Goal: Task Accomplishment & Management: Complete application form

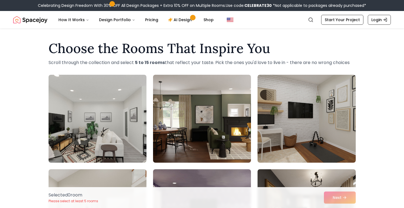
drag, startPoint x: 24, startPoint y: 93, endPoint x: 20, endPoint y: 108, distance: 15.1
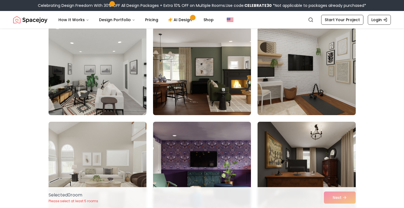
scroll to position [44, 0]
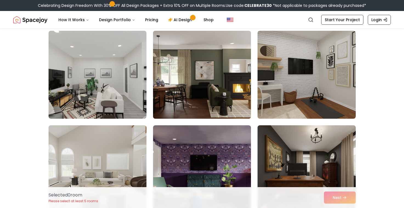
click at [229, 66] on img at bounding box center [202, 75] width 103 height 92
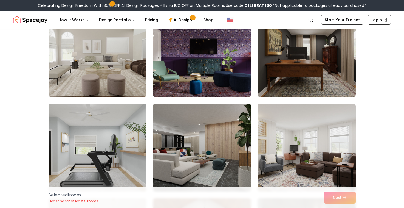
scroll to position [159, 0]
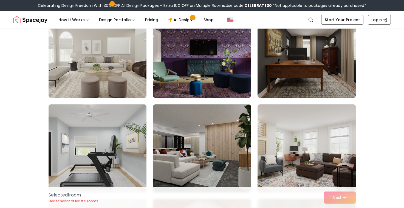
click at [108, 56] on img at bounding box center [97, 54] width 103 height 92
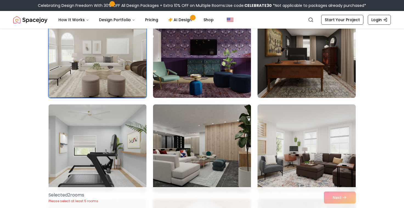
click at [104, 137] on img at bounding box center [97, 148] width 103 height 92
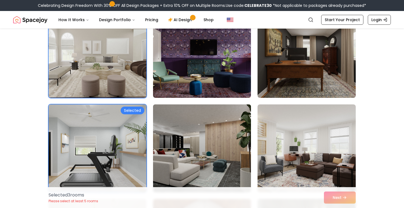
click at [184, 132] on img at bounding box center [202, 148] width 103 height 92
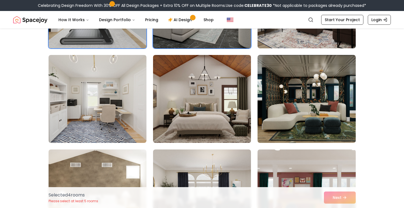
scroll to position [300, 0]
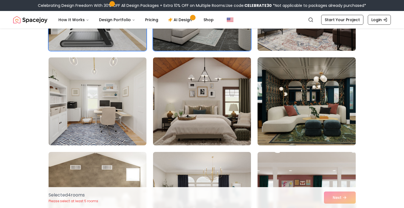
click at [192, 96] on img at bounding box center [202, 101] width 103 height 92
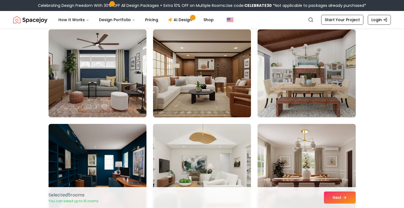
scroll to position [518, 0]
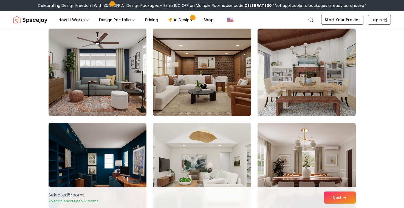
click at [212, 67] on img at bounding box center [202, 72] width 103 height 92
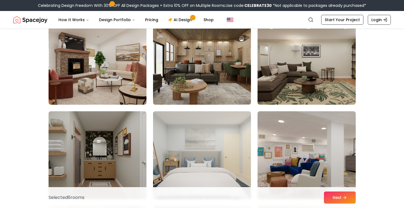
scroll to position [719, 0]
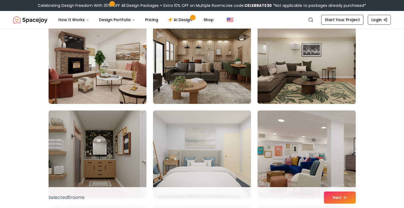
click at [322, 46] on img at bounding box center [306, 60] width 103 height 92
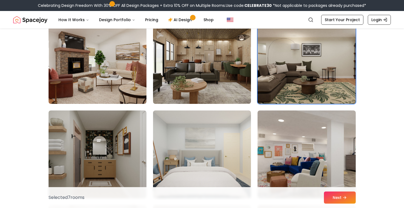
click at [291, 55] on img at bounding box center [306, 60] width 103 height 92
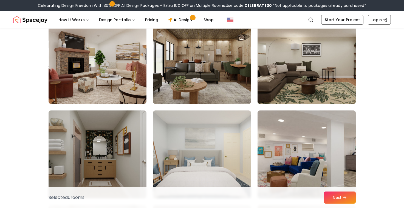
click at [291, 55] on img at bounding box center [306, 60] width 103 height 92
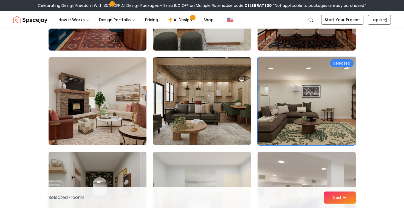
scroll to position [677, 0]
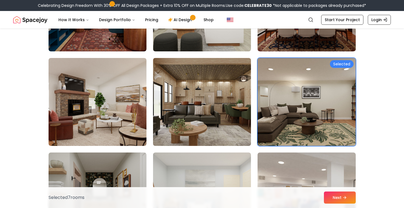
click at [225, 100] on img at bounding box center [202, 102] width 103 height 92
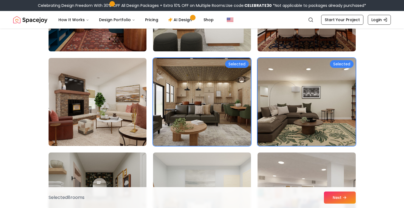
drag, startPoint x: 404, startPoint y: 113, endPoint x: 406, endPoint y: 119, distance: 5.6
click at [404, 119] on html "Celebrating Design Freedom With 30% OFF All Design Packages + Extra 10% OFF on …" at bounding box center [202, 40] width 404 height 1434
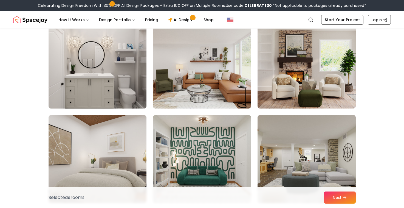
scroll to position [909, 0]
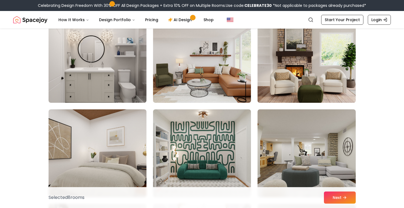
click at [313, 69] on img at bounding box center [306, 59] width 103 height 92
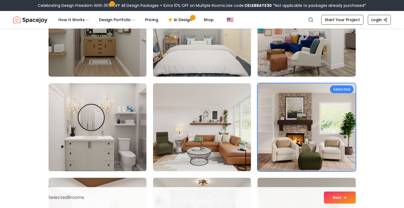
scroll to position [837, 0]
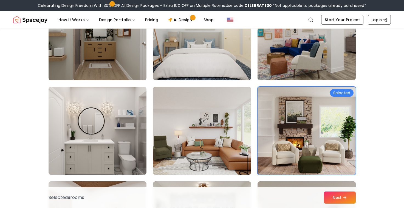
click at [198, 134] on img at bounding box center [202, 131] width 103 height 92
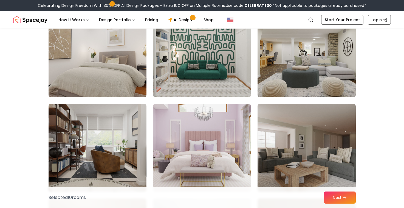
scroll to position [1013, 0]
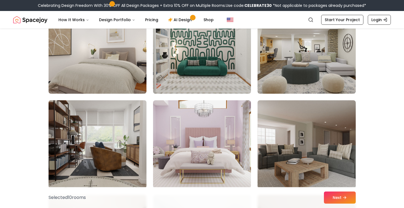
click at [93, 128] on img at bounding box center [97, 144] width 103 height 92
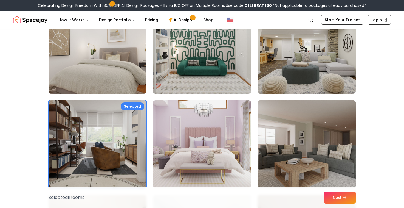
click at [104, 74] on img at bounding box center [97, 50] width 103 height 92
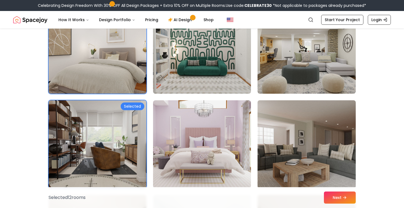
click at [303, 136] on img at bounding box center [306, 144] width 103 height 92
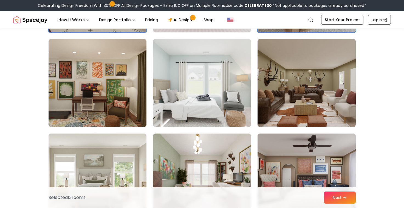
scroll to position [1176, 0]
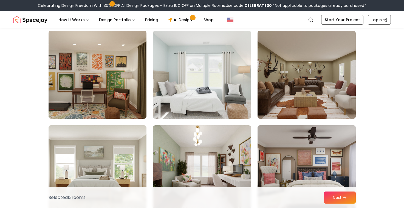
click at [210, 78] on img at bounding box center [202, 75] width 103 height 92
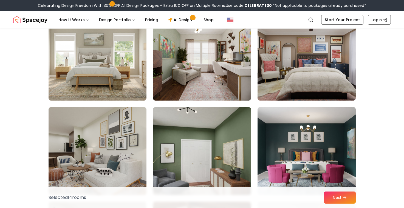
scroll to position [1290, 0]
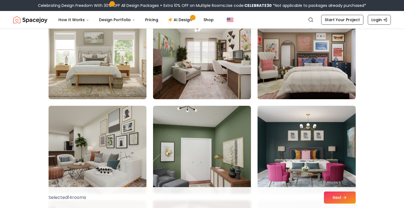
click at [328, 61] on img at bounding box center [306, 55] width 103 height 92
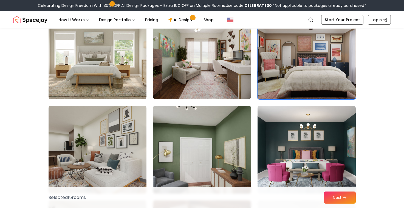
click at [209, 129] on img at bounding box center [202, 149] width 103 height 92
click at [209, 133] on img at bounding box center [202, 149] width 103 height 92
click at [224, 131] on img at bounding box center [202, 149] width 103 height 92
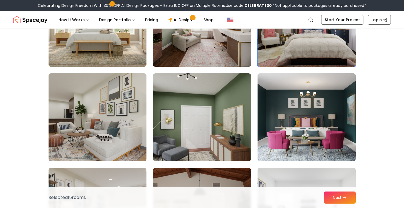
scroll to position [1335, 0]
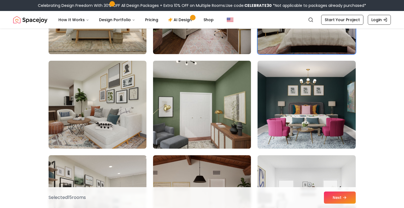
click at [219, 87] on img at bounding box center [202, 104] width 103 height 92
click at [218, 87] on img at bounding box center [202, 104] width 103 height 92
drag, startPoint x: 224, startPoint y: 85, endPoint x: 219, endPoint y: 85, distance: 5.0
click at [219, 85] on img at bounding box center [202, 104] width 103 height 92
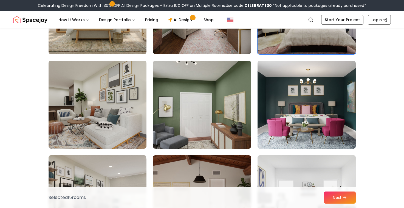
click at [220, 90] on img at bounding box center [202, 104] width 103 height 92
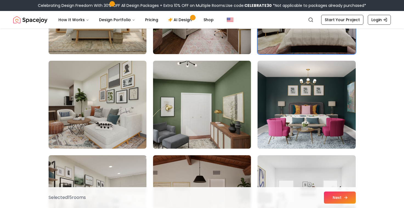
click at [337, 198] on button "Next" at bounding box center [340, 197] width 32 height 12
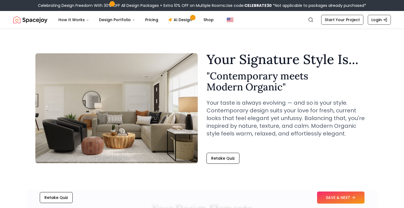
click at [270, 152] on div "Your Signature Style Is... " Contemporary meets Modern Organic " Your taste is …" at bounding box center [288, 108] width 162 height 111
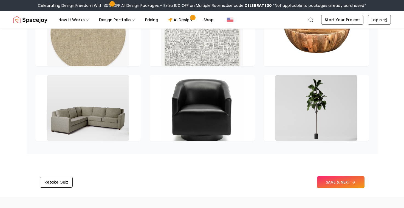
scroll to position [776, 0]
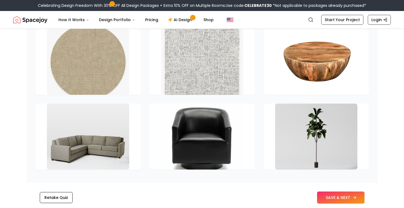
click at [344, 198] on button "SAVE & NEXT" at bounding box center [340, 197] width 47 height 12
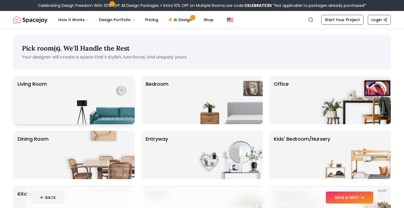
click at [52, 97] on div "Living Room" at bounding box center [74, 100] width 122 height 48
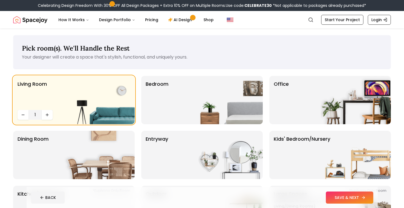
click at [354, 198] on button "SAVE & NEXT" at bounding box center [349, 197] width 47 height 12
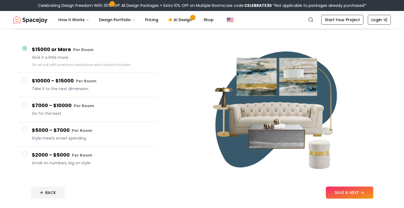
scroll to position [46, 0]
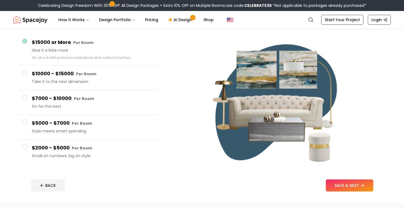
click at [26, 147] on span at bounding box center [24, 146] width 5 height 5
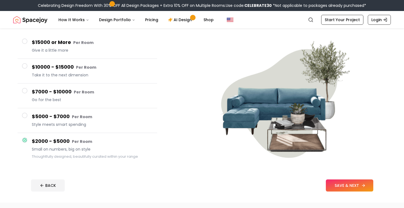
click at [353, 185] on button "SAVE & NEXT" at bounding box center [349, 185] width 47 height 12
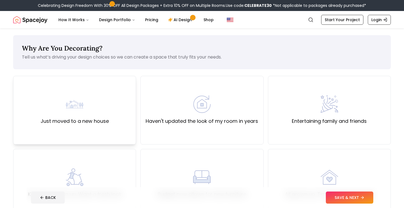
click at [61, 116] on div "Just moved to a new house" at bounding box center [75, 110] width 68 height 30
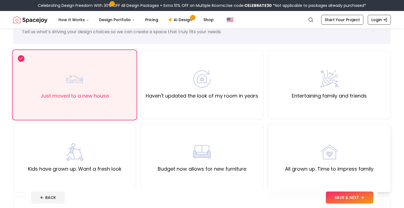
scroll to position [18, 0]
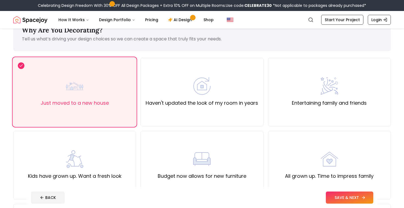
click at [347, 196] on button "SAVE & NEXT" at bounding box center [349, 197] width 47 height 12
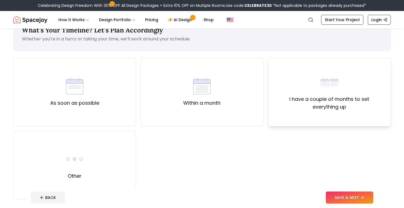
click at [300, 109] on label "I have a couple of months to set everything up" at bounding box center [330, 102] width 114 height 15
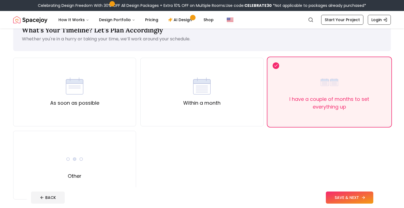
click at [347, 196] on button "SAVE & NEXT" at bounding box center [349, 197] width 47 height 12
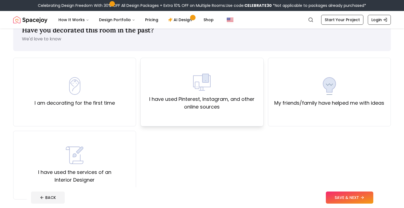
click at [226, 110] on label "I have used Pinterest, Instagram, and other online sources" at bounding box center [202, 102] width 114 height 15
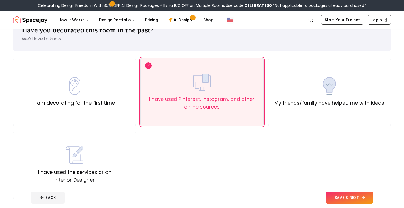
click at [340, 196] on button "SAVE & NEXT" at bounding box center [349, 197] width 47 height 12
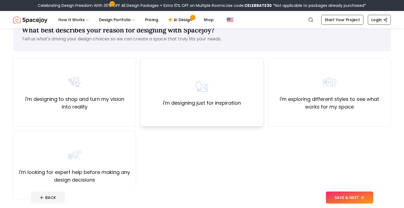
click at [170, 116] on div "I'm designing just for inspiration" at bounding box center [201, 92] width 123 height 69
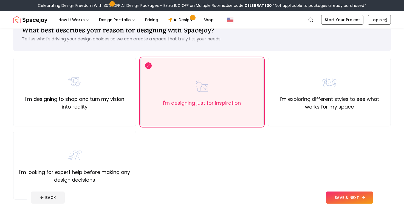
click at [351, 195] on button "SAVE & NEXT" at bounding box center [349, 197] width 47 height 12
